Goal: Task Accomplishment & Management: Use online tool/utility

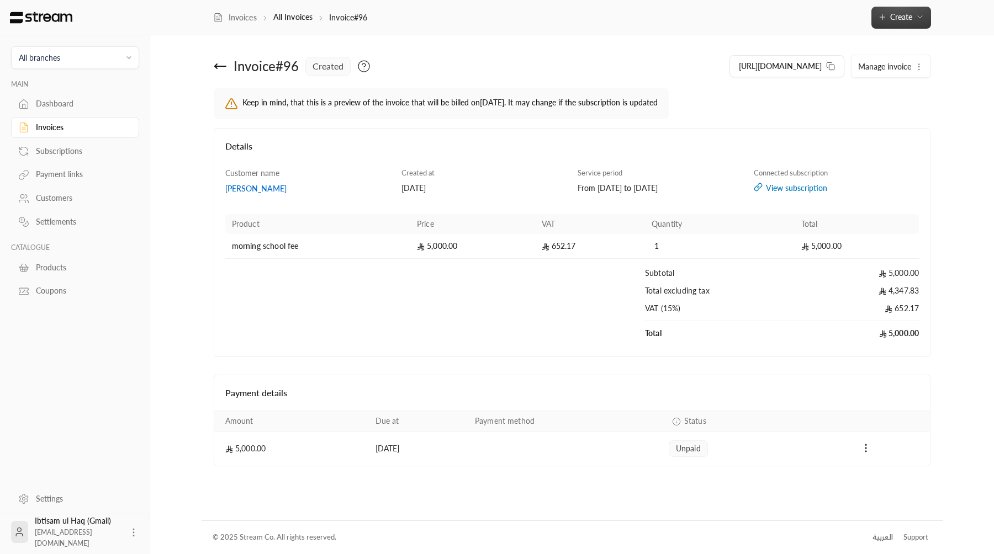
click at [926, 8] on button "Create" at bounding box center [901, 18] width 60 height 22
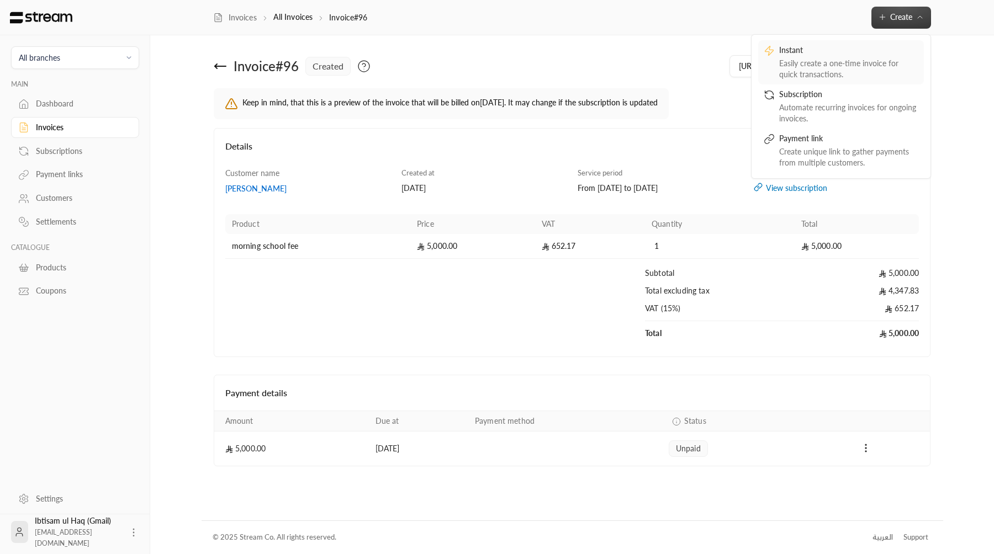
click at [828, 75] on div "Easily create a one-time invoice for quick transactions." at bounding box center [848, 69] width 139 height 22
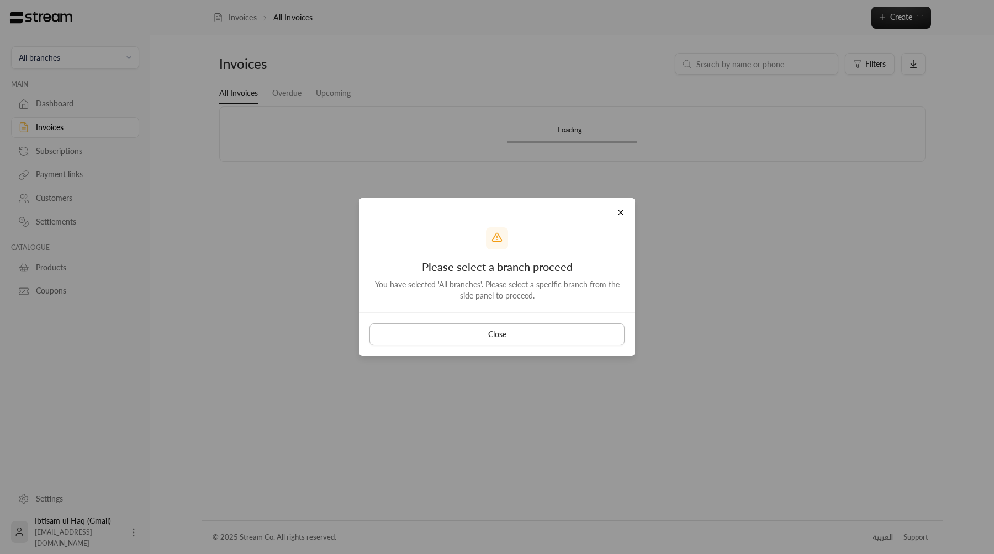
click at [493, 328] on button "Close" at bounding box center [496, 335] width 255 height 22
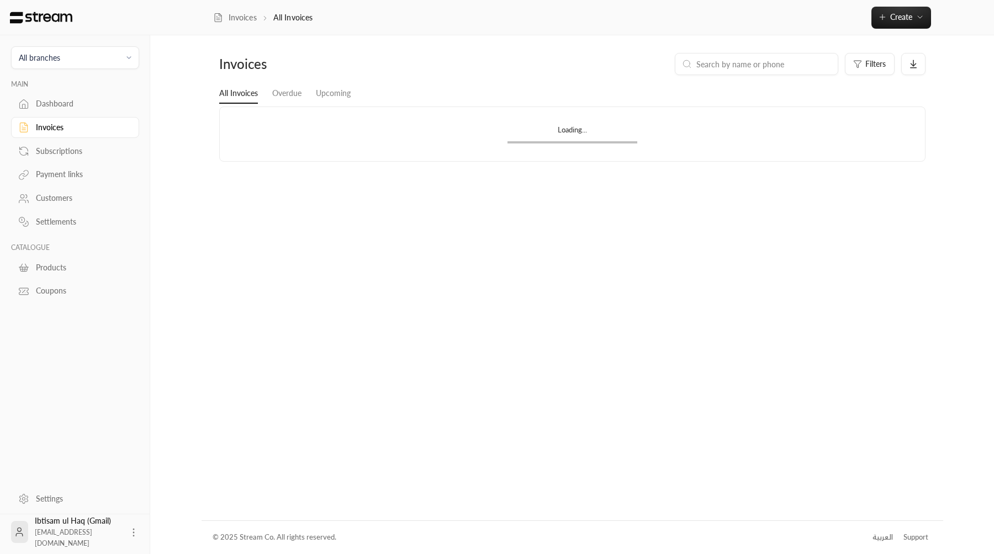
click at [88, 62] on span "All branches" at bounding box center [75, 57] width 114 height 13
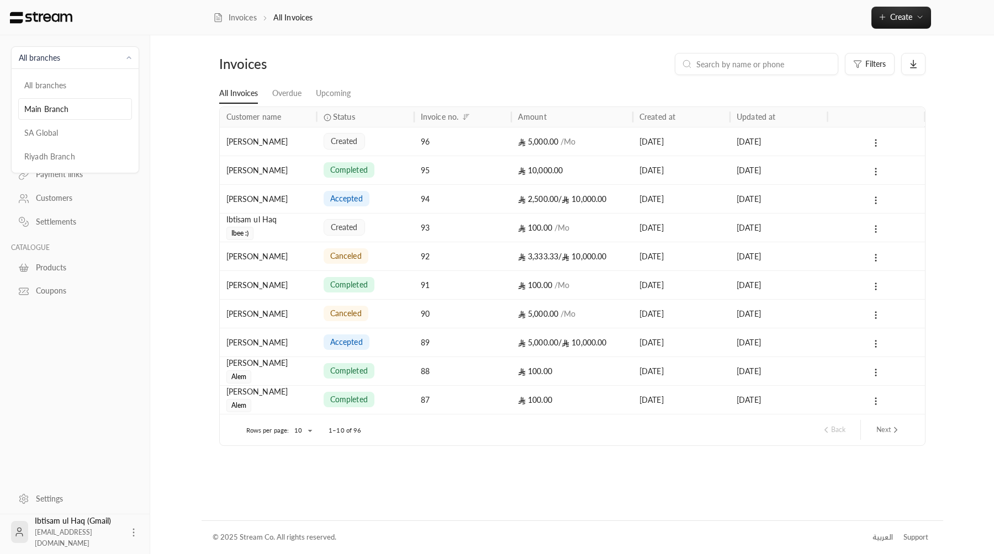
click at [78, 110] on li "Main Branch" at bounding box center [75, 109] width 114 height 22
